Goal: Find specific page/section: Find specific page/section

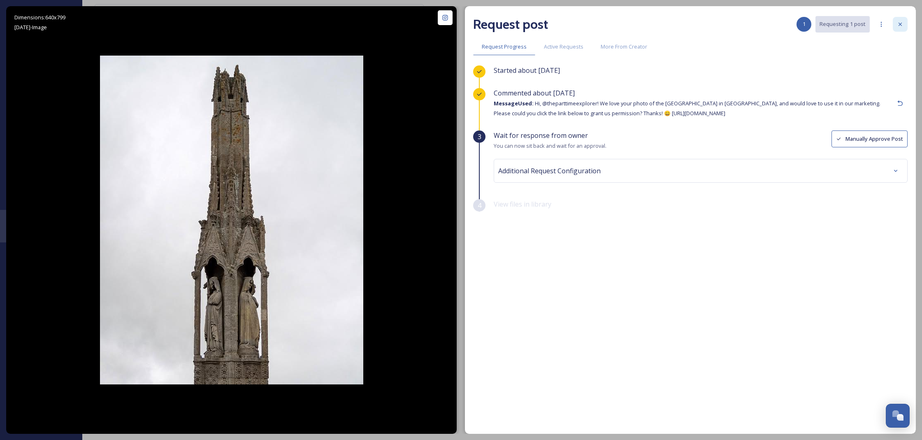
click at [894, 22] on div at bounding box center [900, 24] width 15 height 15
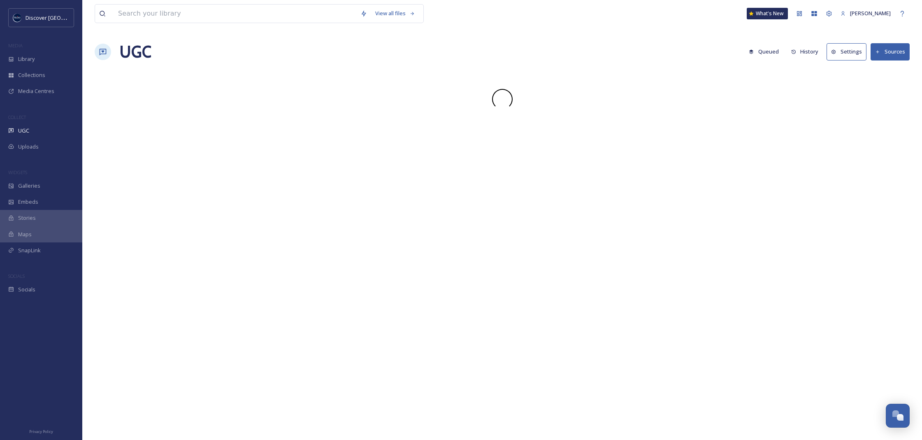
scroll to position [0, 0]
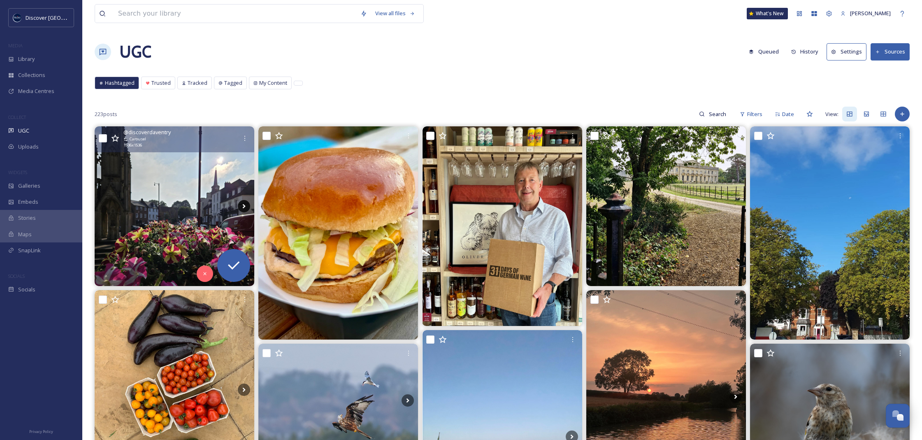
click at [240, 207] on icon at bounding box center [244, 206] width 12 height 12
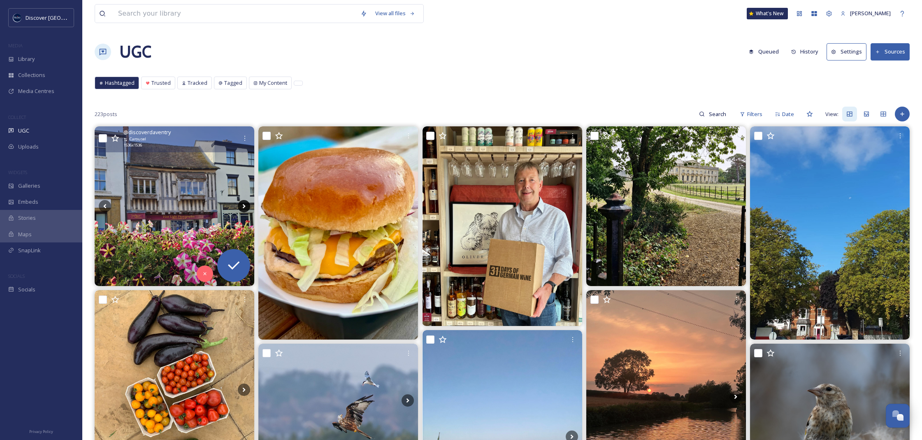
click at [240, 207] on icon at bounding box center [244, 206] width 12 height 12
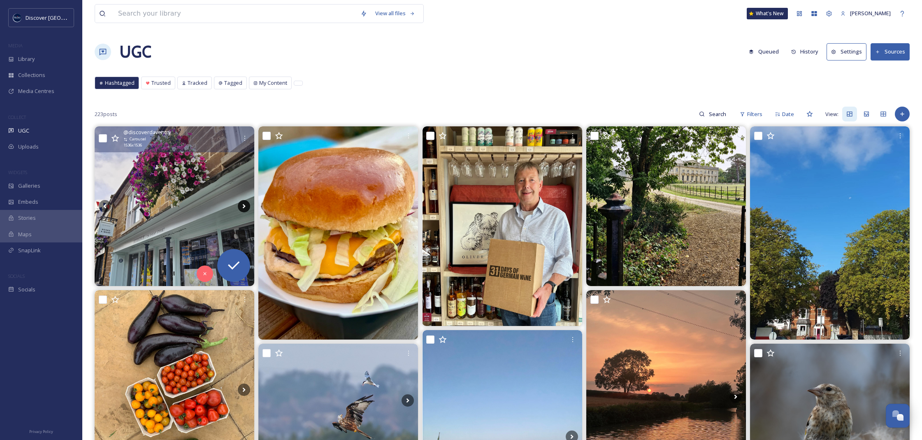
click at [240, 207] on icon at bounding box center [244, 206] width 12 height 12
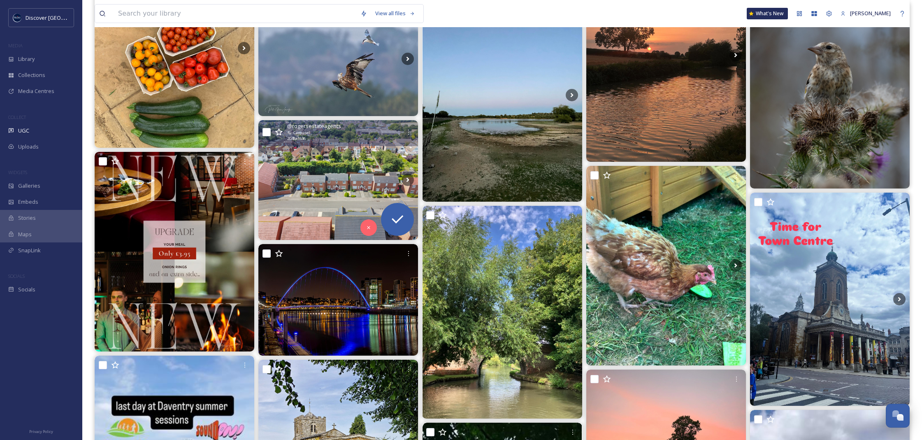
scroll to position [356, 0]
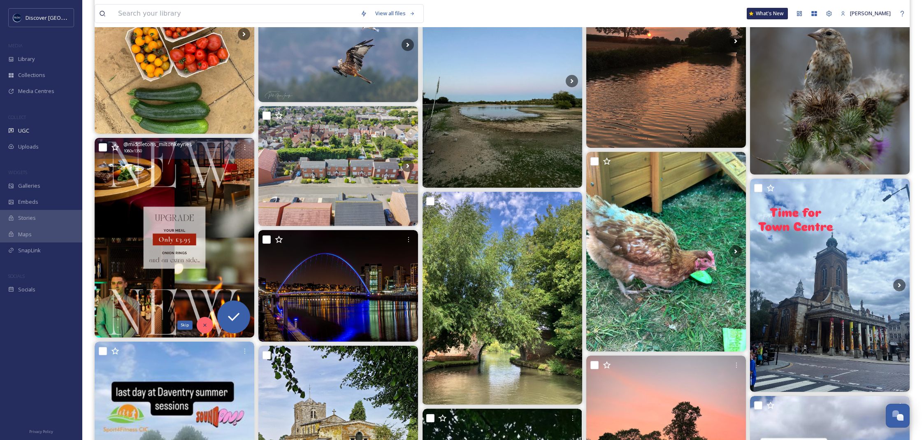
click at [204, 326] on icon at bounding box center [205, 325] width 6 height 6
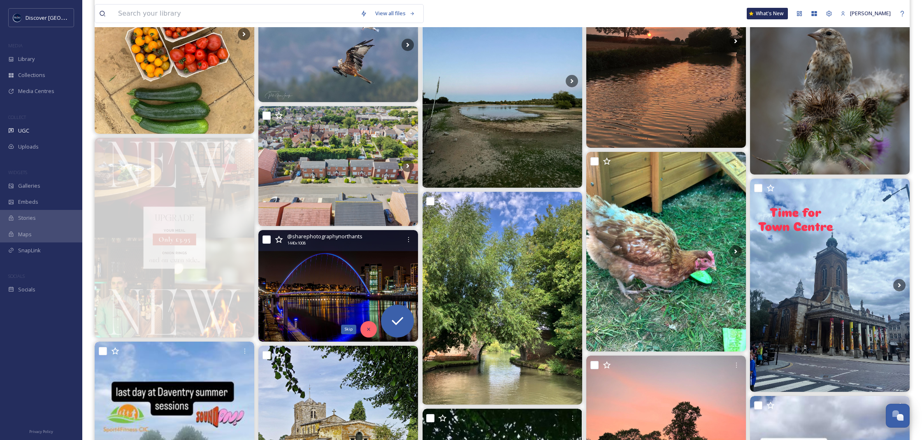
click at [367, 326] on icon at bounding box center [369, 329] width 6 height 6
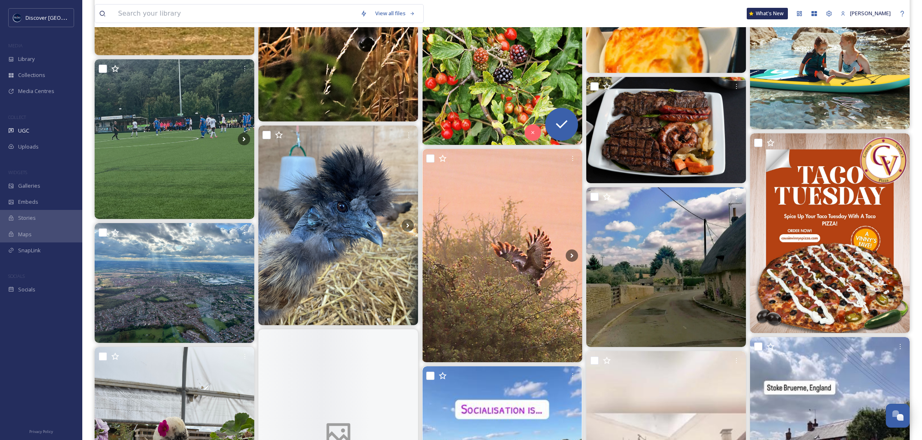
scroll to position [1484, 0]
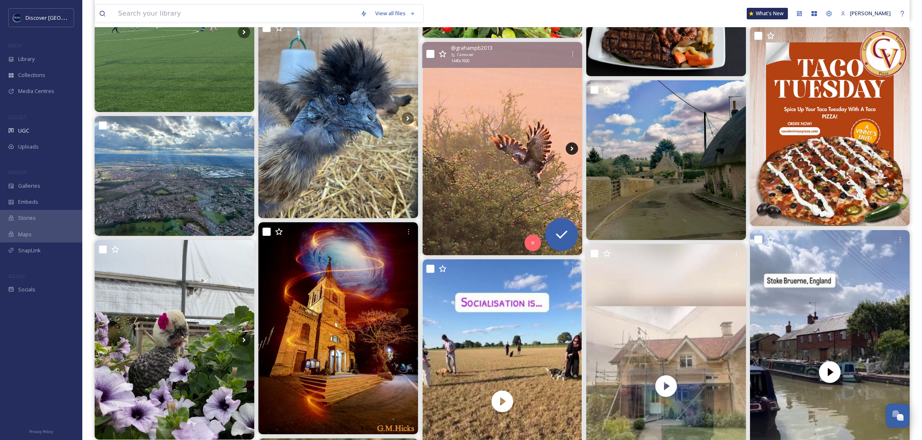
click at [572, 149] on icon at bounding box center [571, 148] width 3 height 5
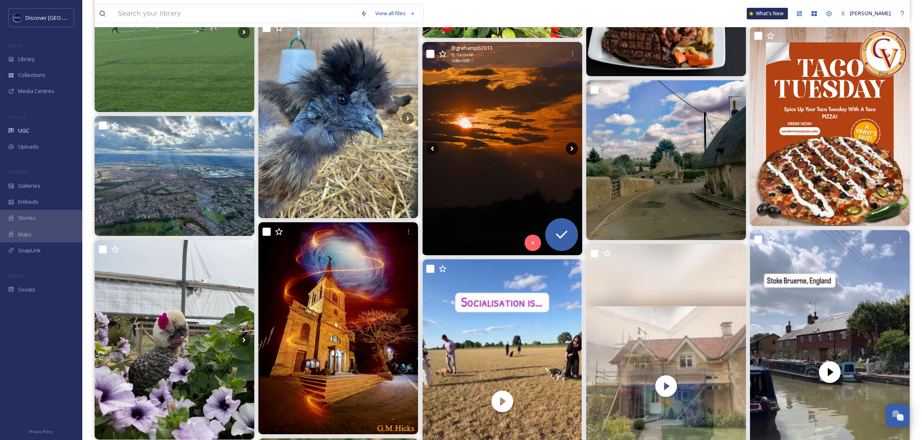
click at [572, 149] on icon at bounding box center [571, 148] width 3 height 5
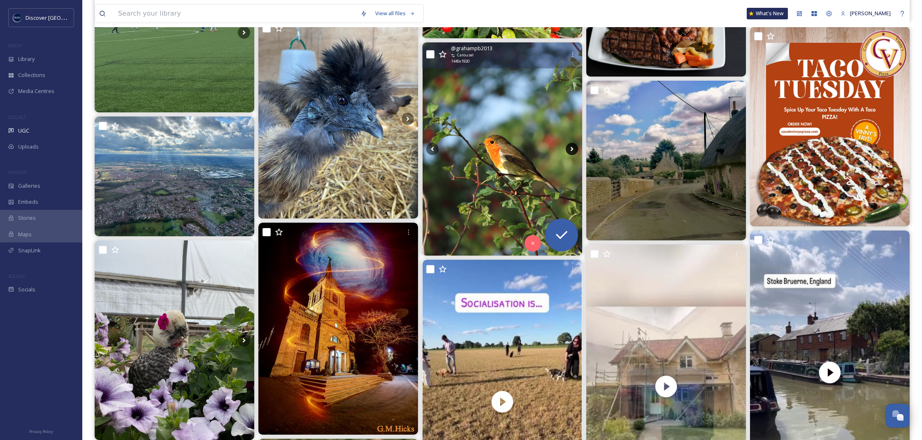
click at [572, 149] on icon at bounding box center [571, 149] width 3 height 5
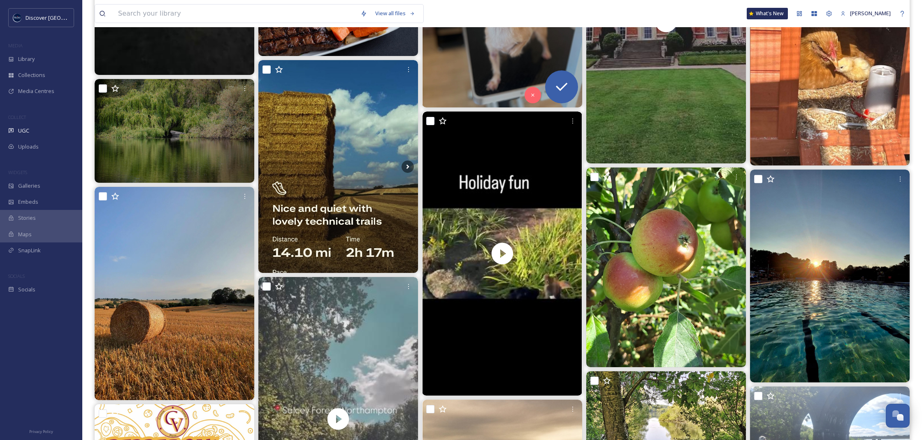
scroll to position [2139, 0]
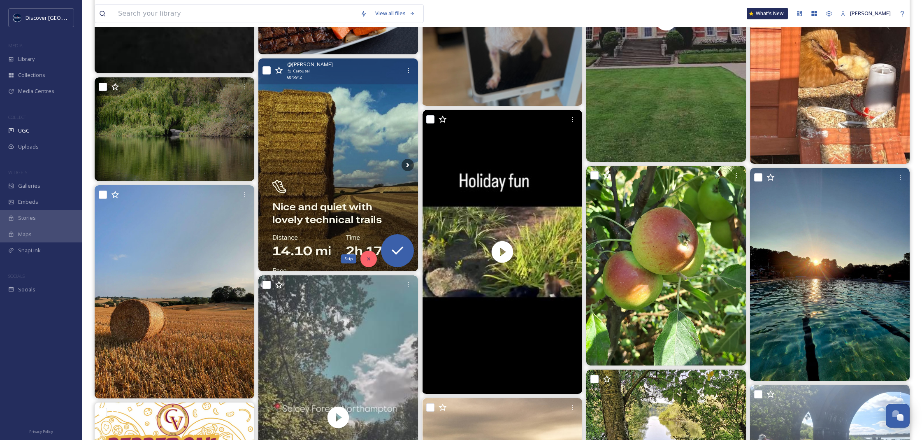
click at [364, 261] on div "Skip" at bounding box center [368, 259] width 16 height 16
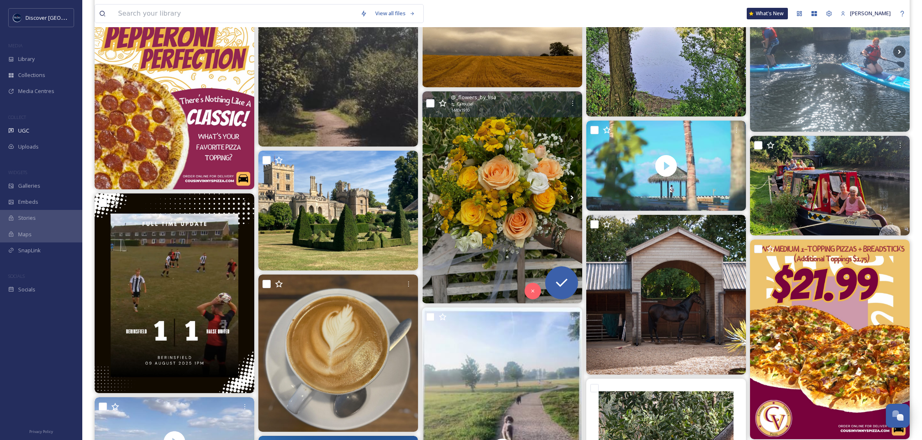
scroll to position [2554, 0]
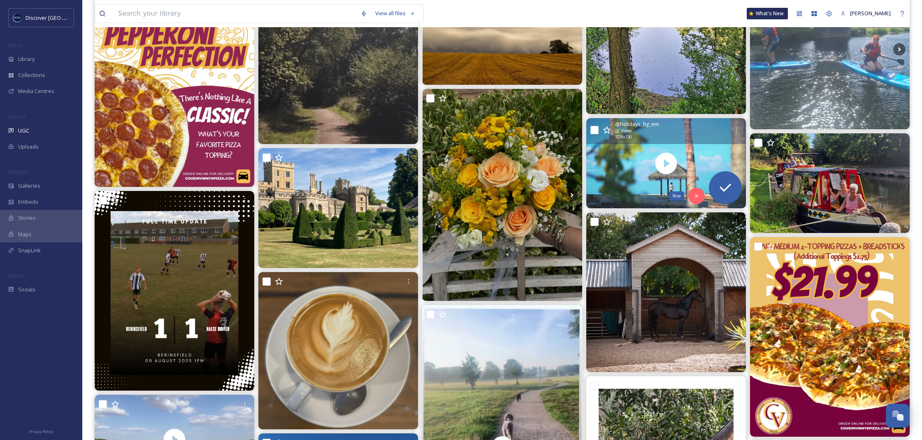
click at [696, 193] on icon at bounding box center [697, 196] width 6 height 6
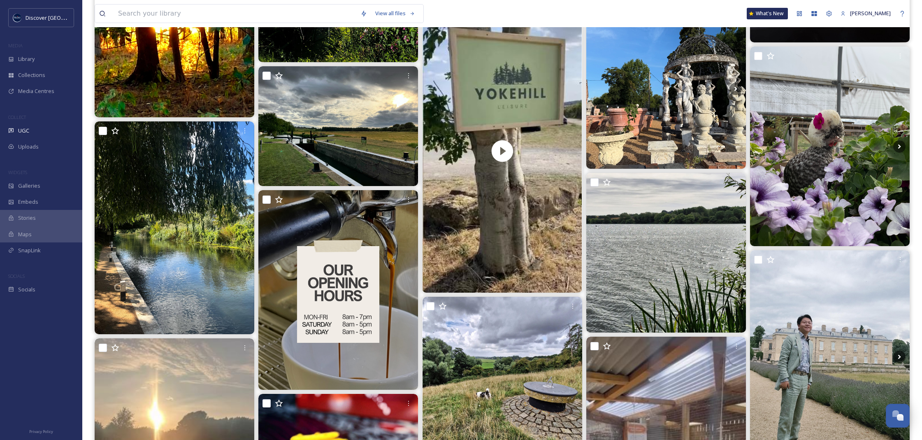
scroll to position [3258, 0]
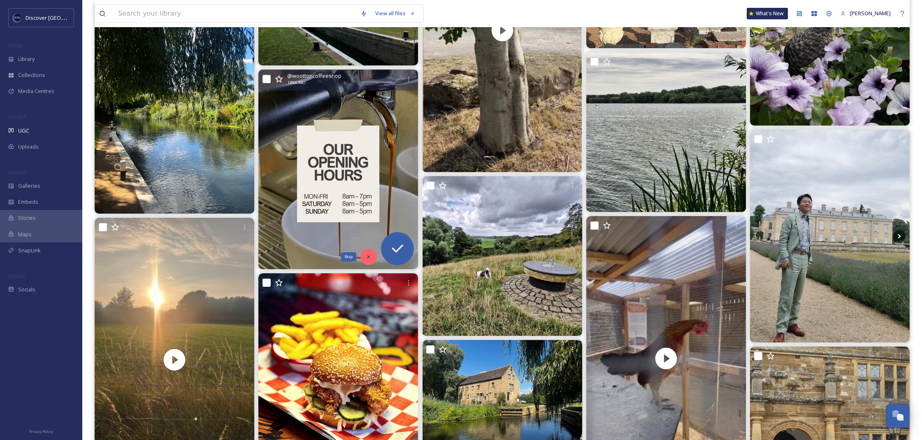
click at [377, 257] on div "Skip" at bounding box center [368, 257] width 16 height 16
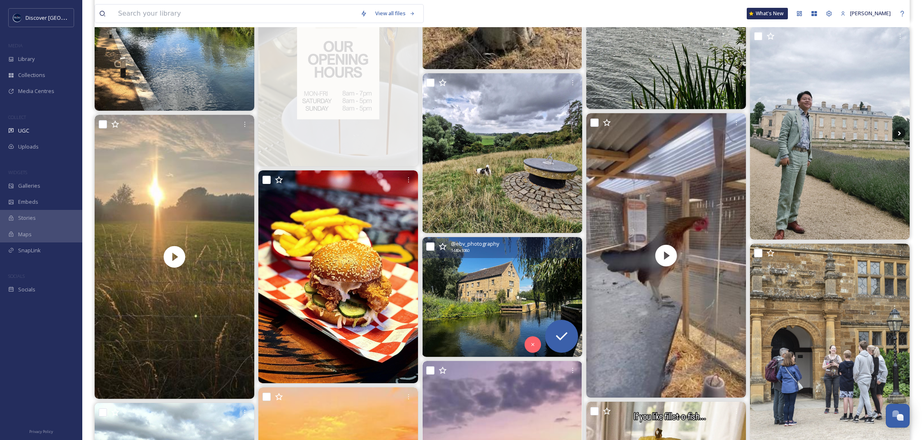
scroll to position [3314, 0]
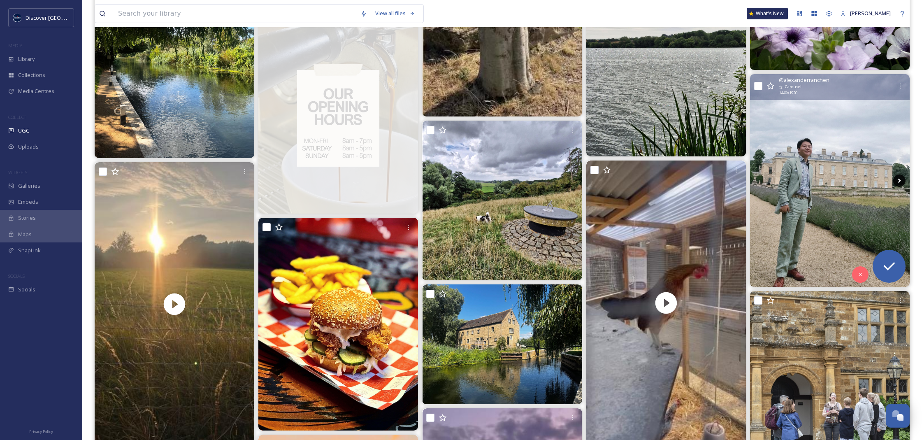
click at [900, 182] on icon at bounding box center [899, 180] width 12 height 12
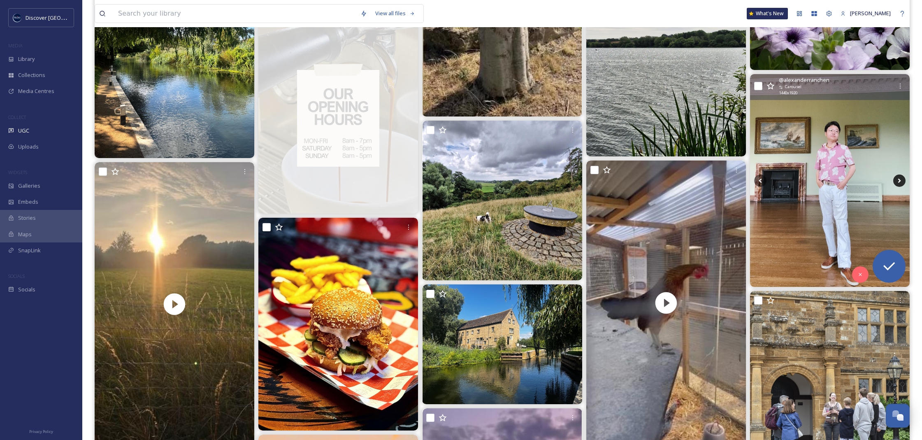
click at [900, 182] on icon at bounding box center [899, 180] width 12 height 12
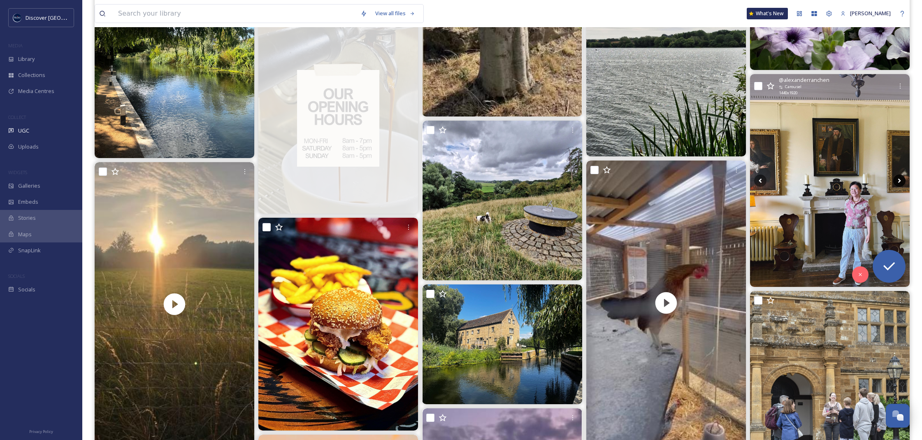
click at [900, 182] on icon at bounding box center [899, 180] width 12 height 12
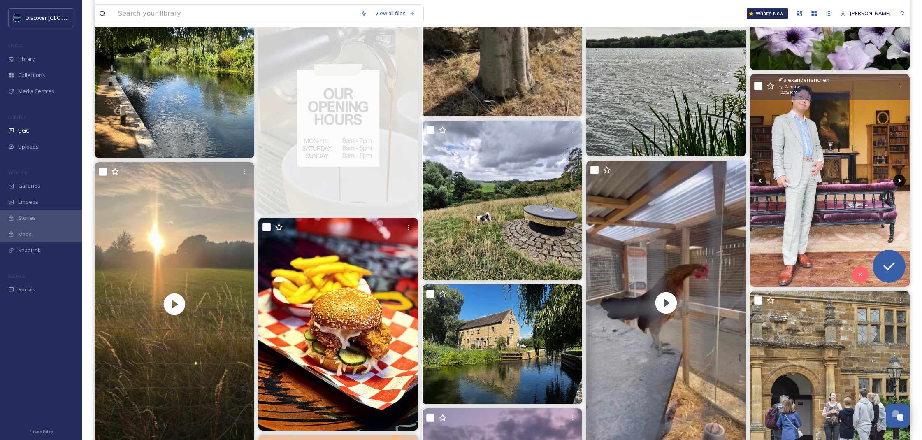
click at [900, 182] on icon at bounding box center [899, 180] width 12 height 12
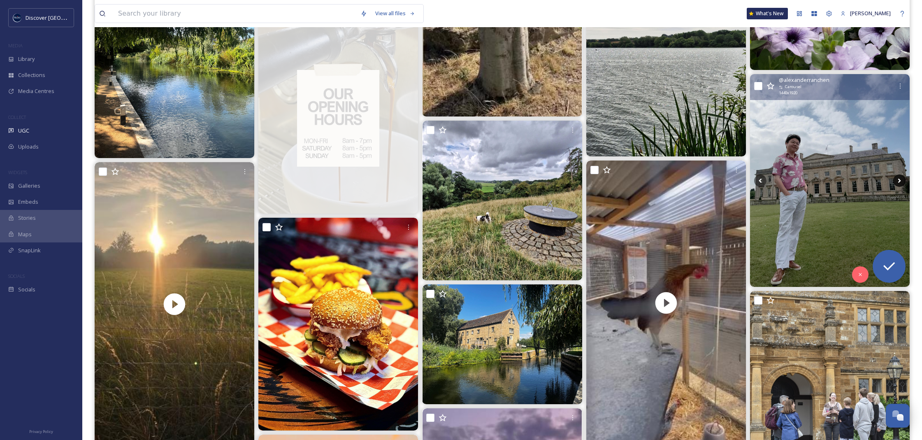
click at [900, 182] on icon at bounding box center [899, 180] width 12 height 12
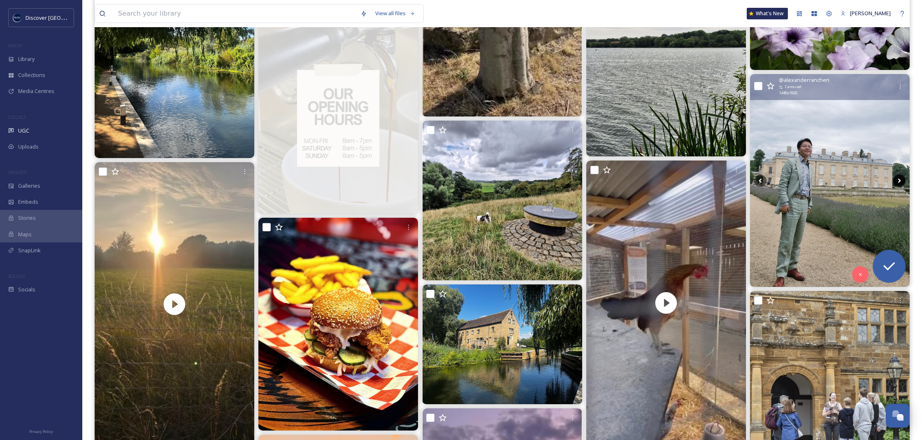
click at [900, 182] on icon at bounding box center [899, 180] width 12 height 12
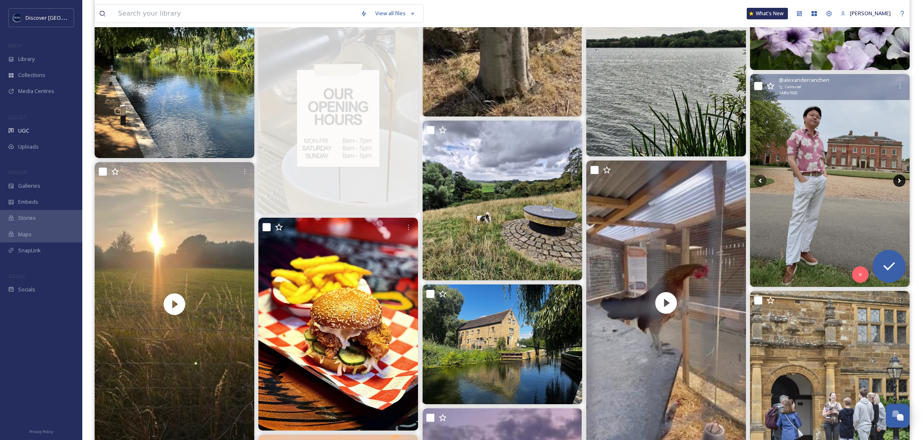
click at [900, 182] on icon at bounding box center [899, 180] width 12 height 12
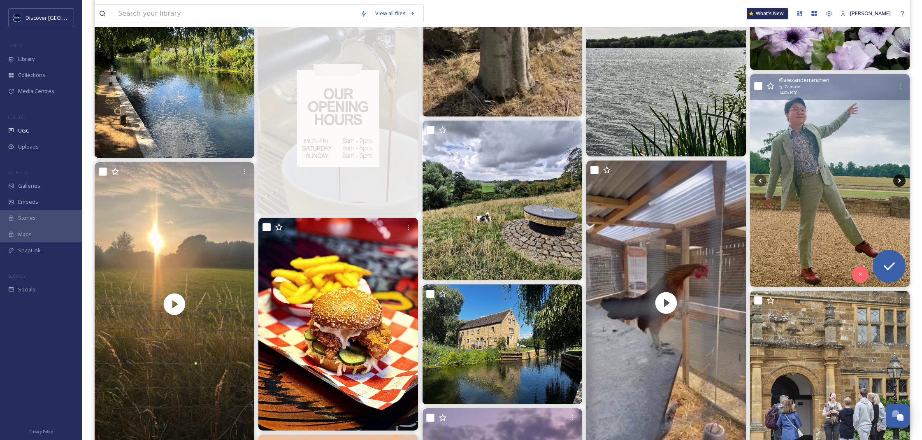
click at [900, 182] on icon at bounding box center [899, 180] width 12 height 12
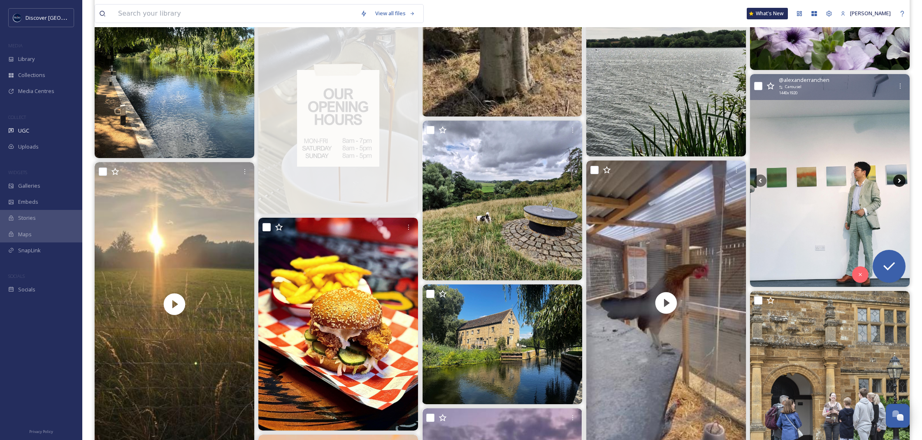
click at [900, 182] on icon at bounding box center [899, 180] width 12 height 12
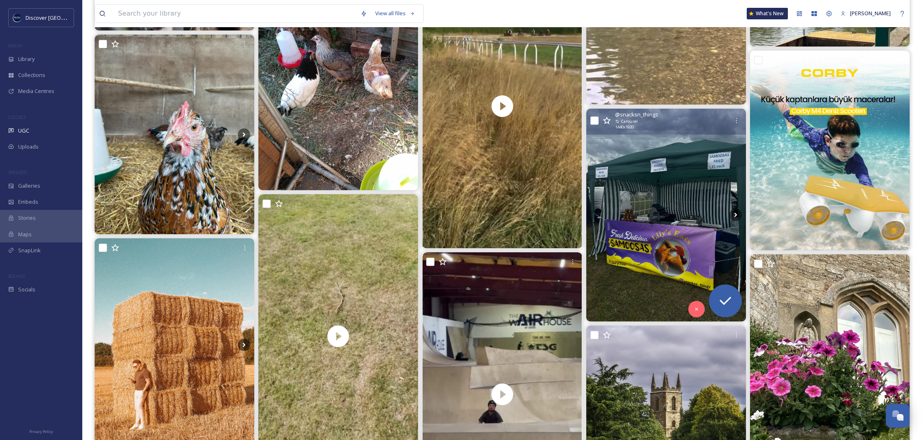
scroll to position [4224, 0]
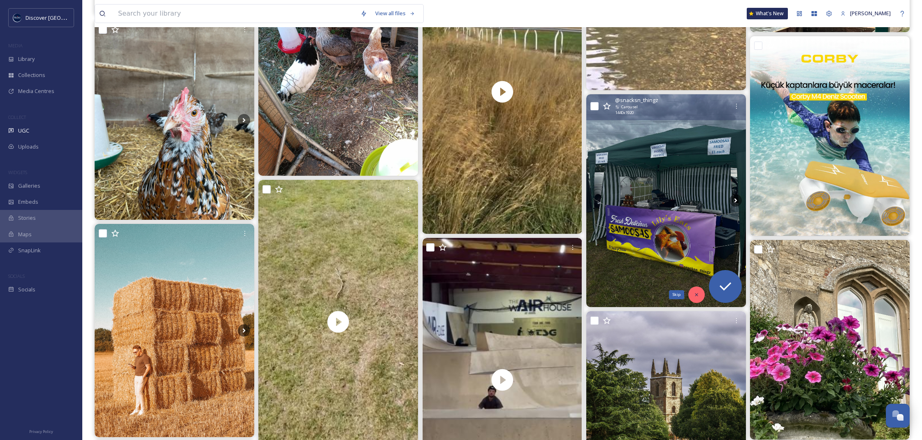
click at [691, 293] on div "Skip" at bounding box center [696, 294] width 16 height 16
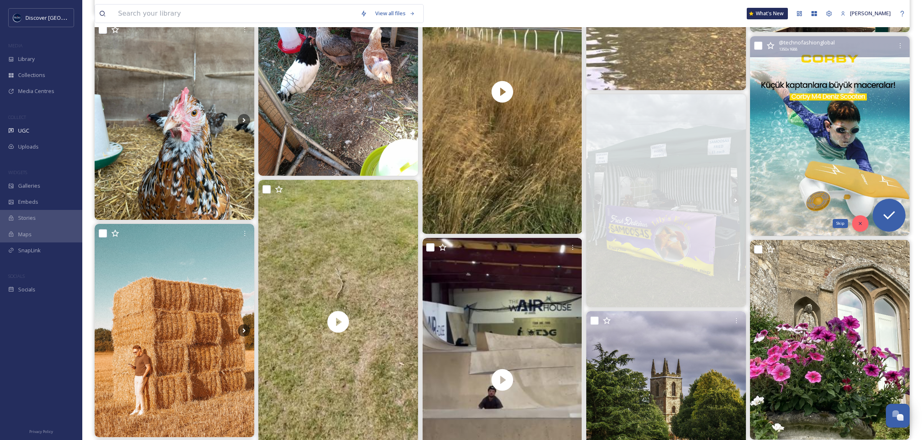
click at [859, 221] on icon at bounding box center [861, 224] width 6 height 6
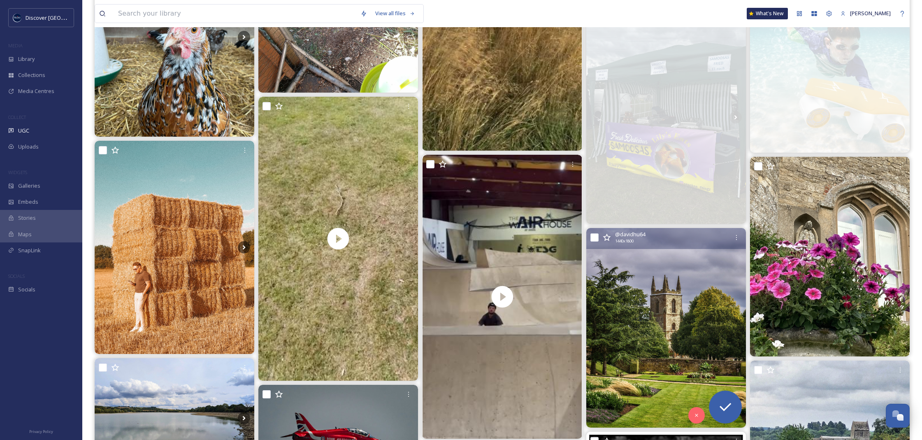
scroll to position [4324, 0]
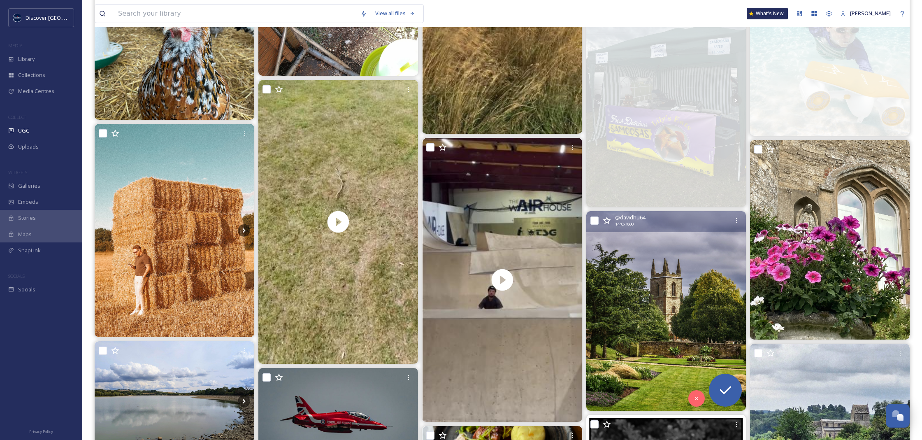
click at [646, 249] on img at bounding box center [666, 311] width 160 height 200
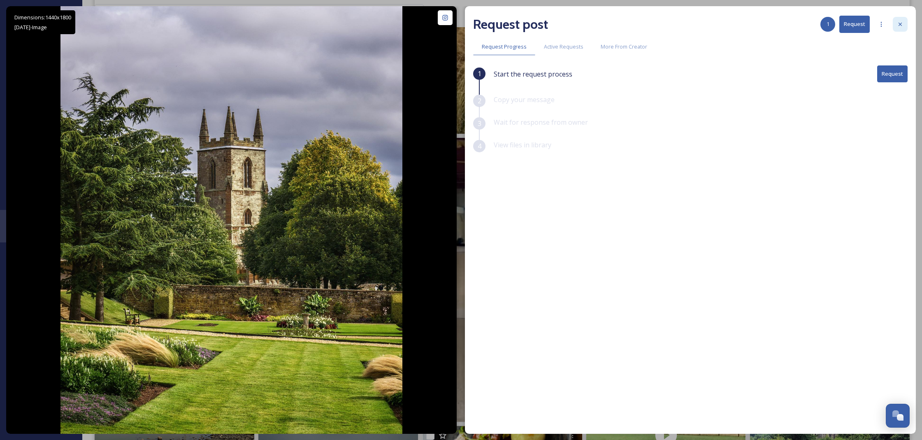
click at [902, 26] on icon at bounding box center [900, 24] width 7 height 7
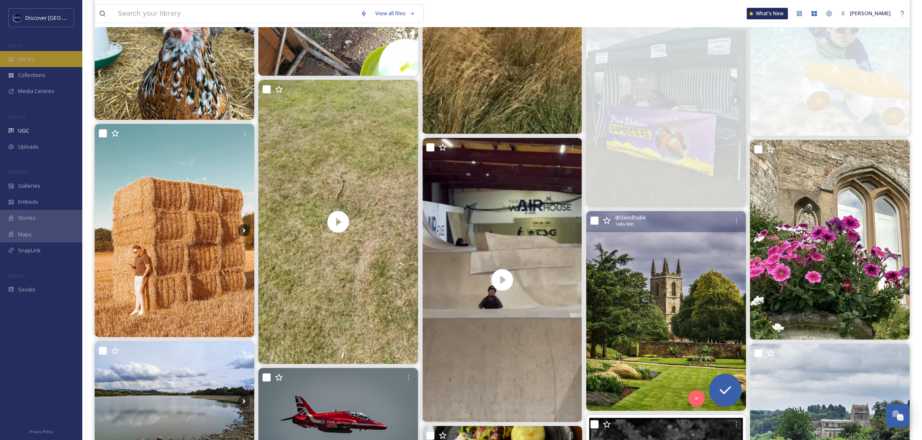
click at [26, 61] on span "Library" at bounding box center [26, 59] width 16 height 8
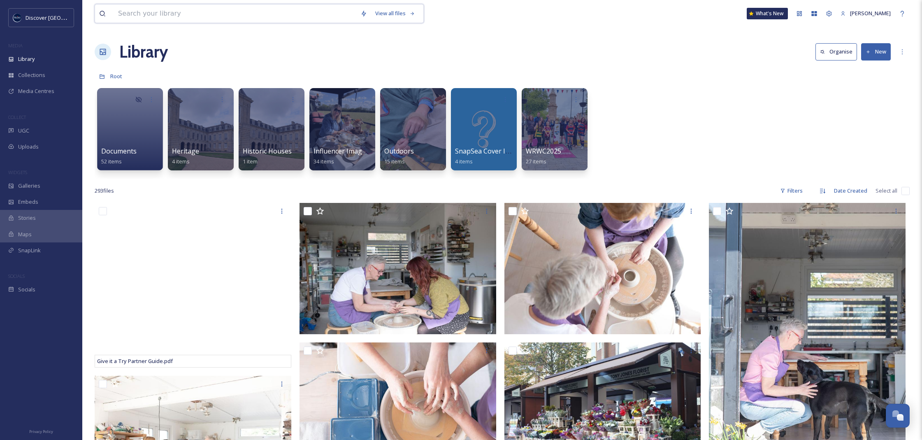
click at [132, 19] on input at bounding box center [235, 14] width 242 height 18
type input "lyveden"
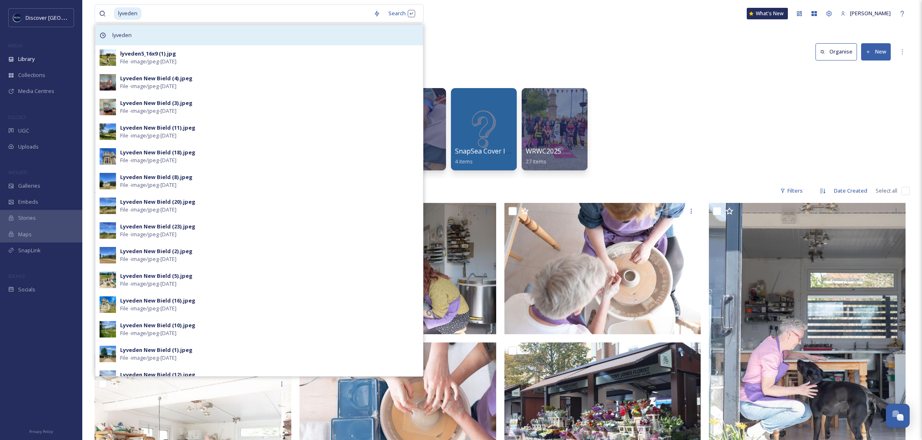
click at [298, 36] on div "lyveden" at bounding box center [259, 35] width 328 height 20
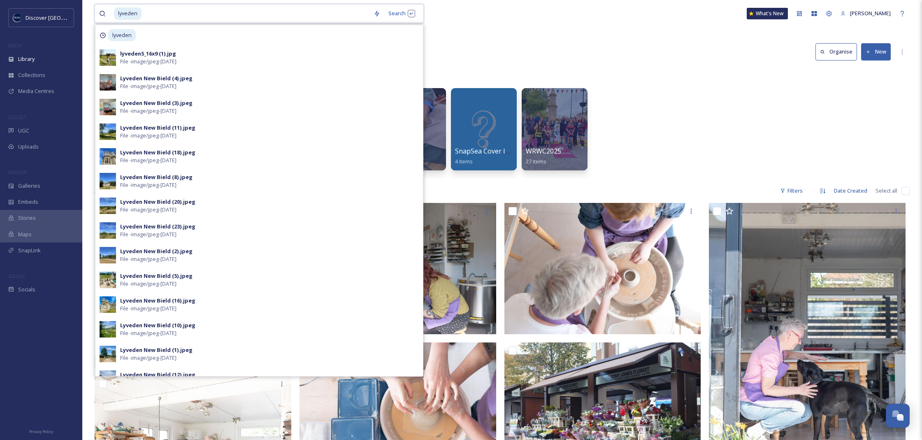
click at [312, 21] on input at bounding box center [255, 14] width 227 height 18
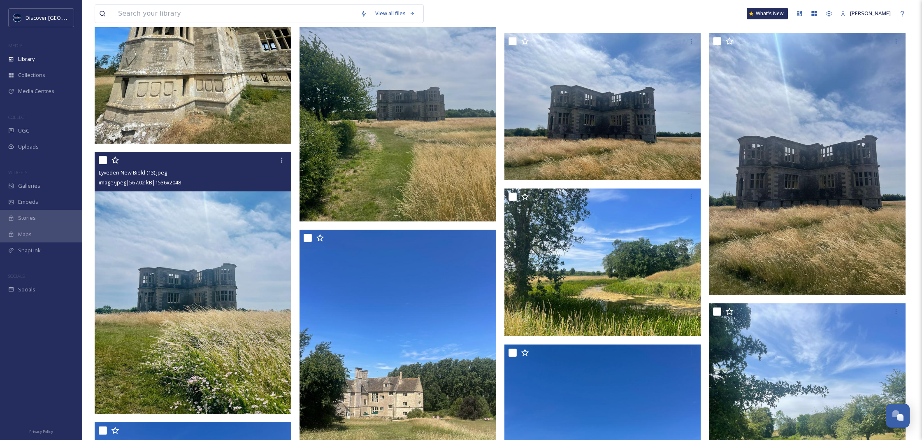
scroll to position [609, 0]
